Goal: Browse casually: Explore the website without a specific task or goal

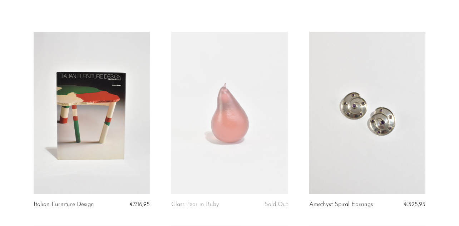
scroll to position [39, 0]
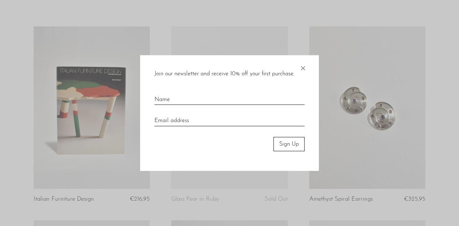
click at [304, 65] on span "×" at bounding box center [302, 66] width 7 height 23
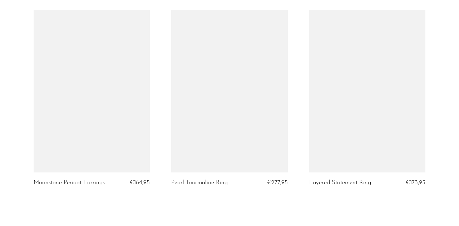
scroll to position [2178, 0]
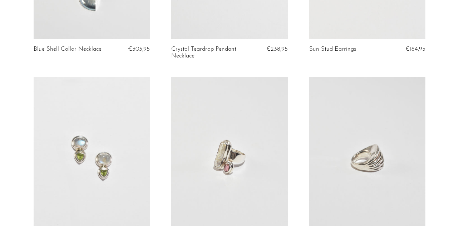
click at [244, 128] on link at bounding box center [229, 158] width 116 height 163
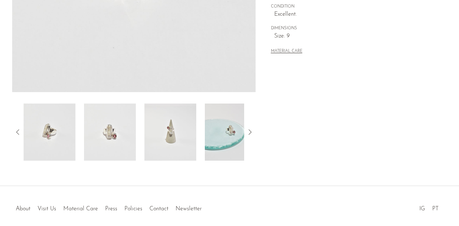
scroll to position [210, 0]
click at [128, 135] on img at bounding box center [110, 130] width 52 height 57
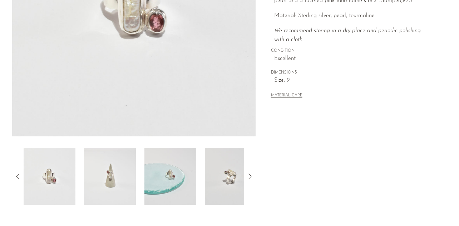
scroll to position [194, 0]
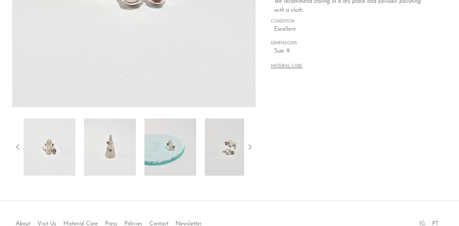
click at [228, 153] on img at bounding box center [231, 147] width 52 height 57
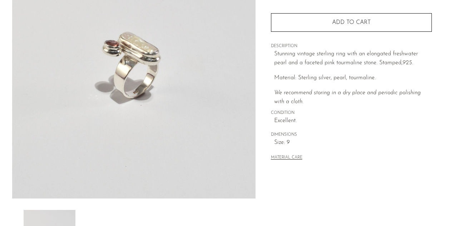
scroll to position [0, 0]
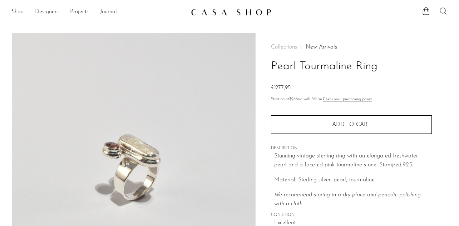
click at [228, 11] on img at bounding box center [231, 12] width 80 height 7
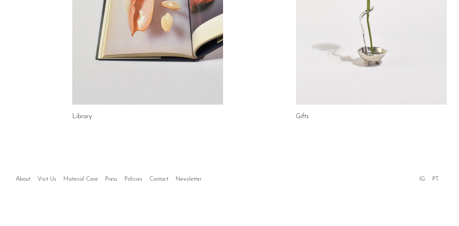
scroll to position [468, 0]
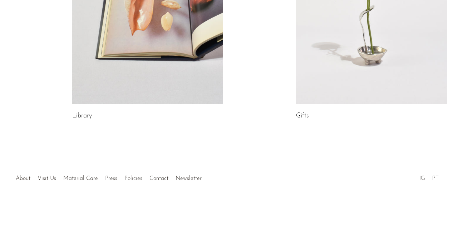
click at [23, 180] on link "About" at bounding box center [23, 179] width 15 height 6
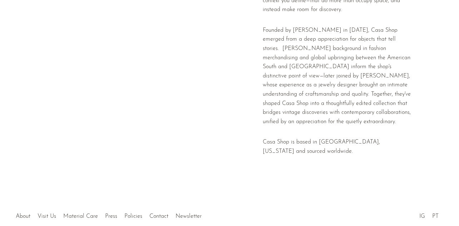
scroll to position [215, 0]
click at [71, 211] on ul "About Visit Us Material Care Press Policies Contact Newsletter" at bounding box center [108, 214] width 193 height 14
click at [71, 218] on link "Material Care" at bounding box center [80, 216] width 35 height 6
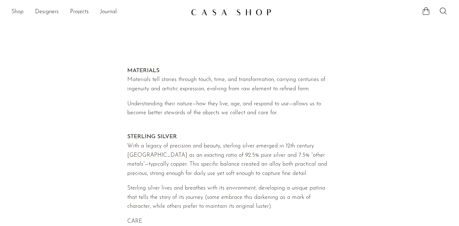
click at [13, 10] on link "Shop" at bounding box center [17, 12] width 12 height 9
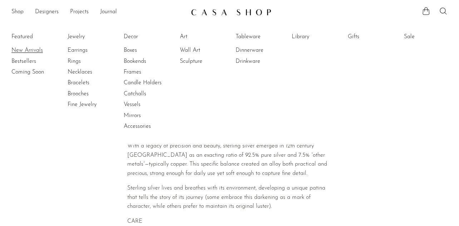
click at [23, 51] on link "New Arrivals" at bounding box center [38, 50] width 54 height 8
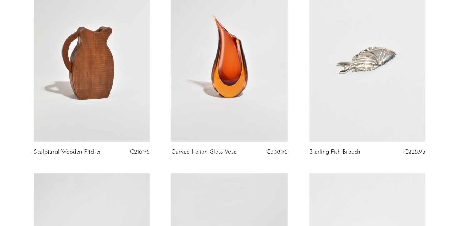
scroll to position [1266, 0]
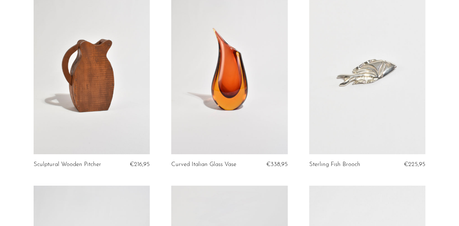
click at [380, 81] on link at bounding box center [367, 73] width 116 height 163
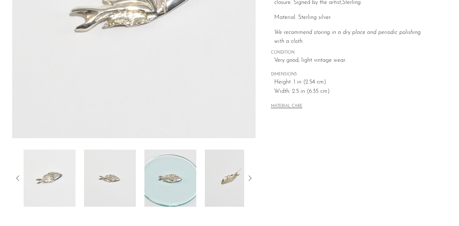
scroll to position [168, 0]
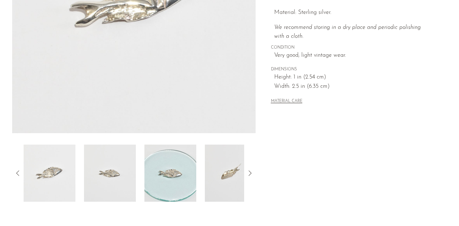
click at [218, 176] on img at bounding box center [231, 173] width 52 height 57
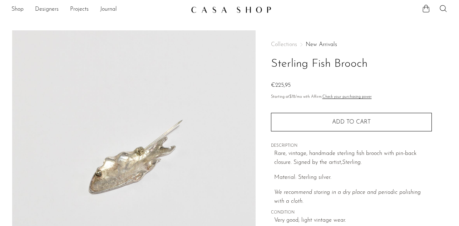
scroll to position [0, 0]
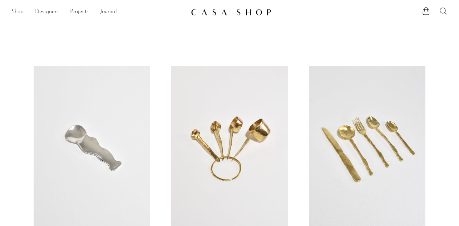
click at [18, 10] on link "Shop" at bounding box center [17, 12] width 12 height 9
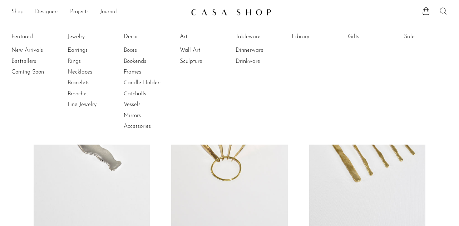
click at [417, 35] on link "Sale" at bounding box center [431, 37] width 54 height 8
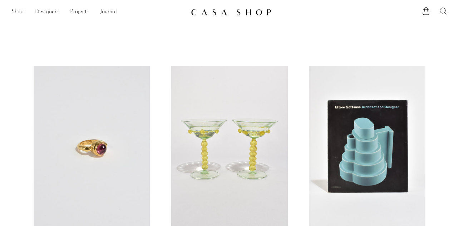
click at [23, 13] on link "Shop" at bounding box center [17, 12] width 12 height 9
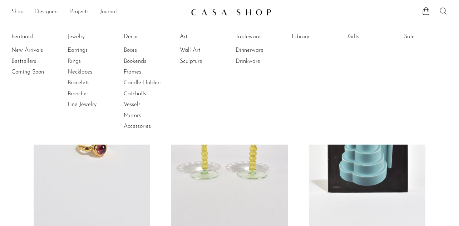
click at [111, 15] on link "Journal" at bounding box center [108, 12] width 17 height 9
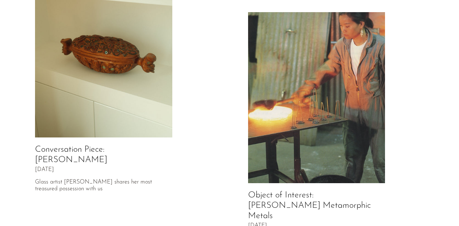
scroll to position [73, 0]
